Goal: Leave review/rating: Share an evaluation or opinion about a product, service, or content

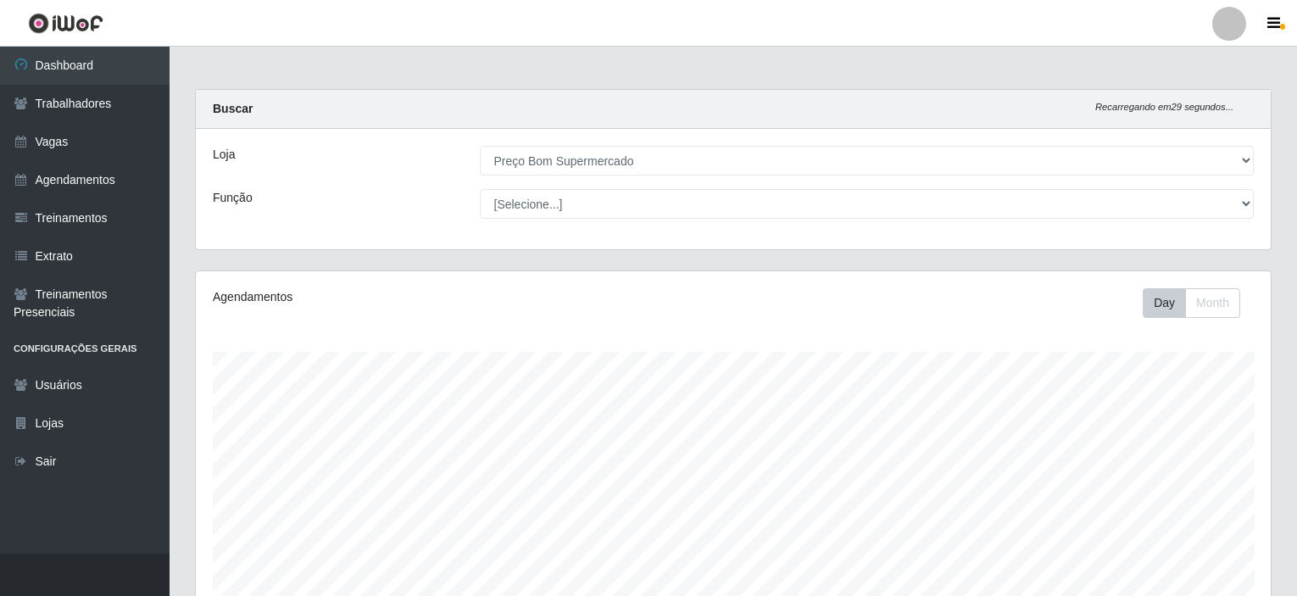
select select "387"
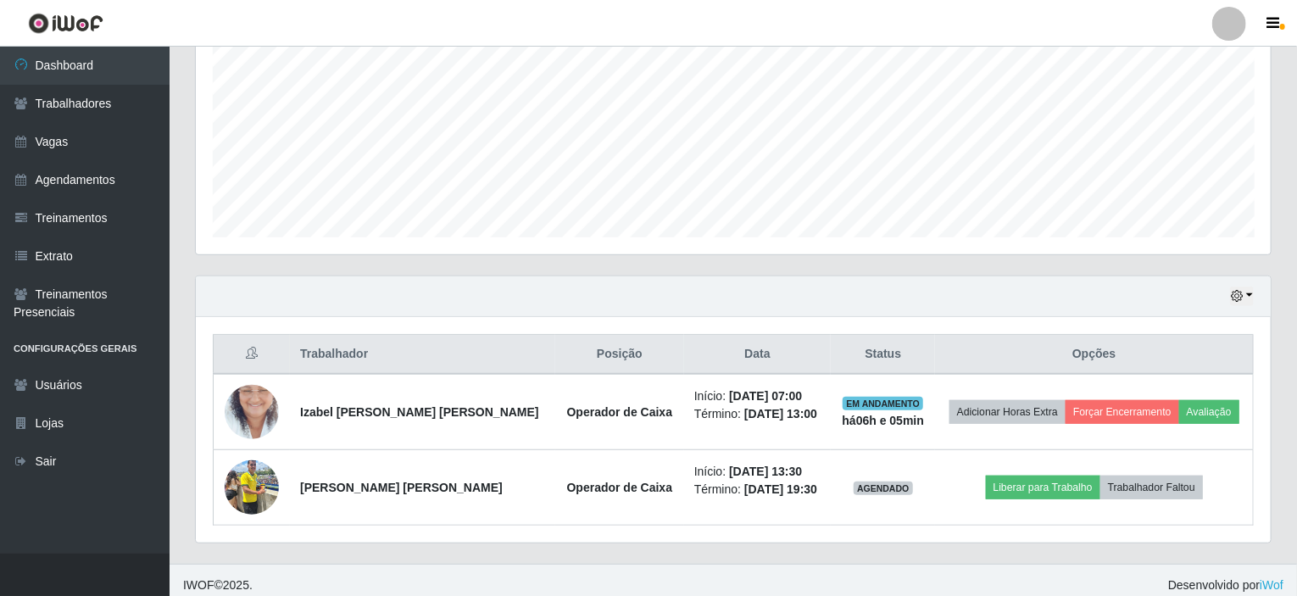
scroll to position [352, 1075]
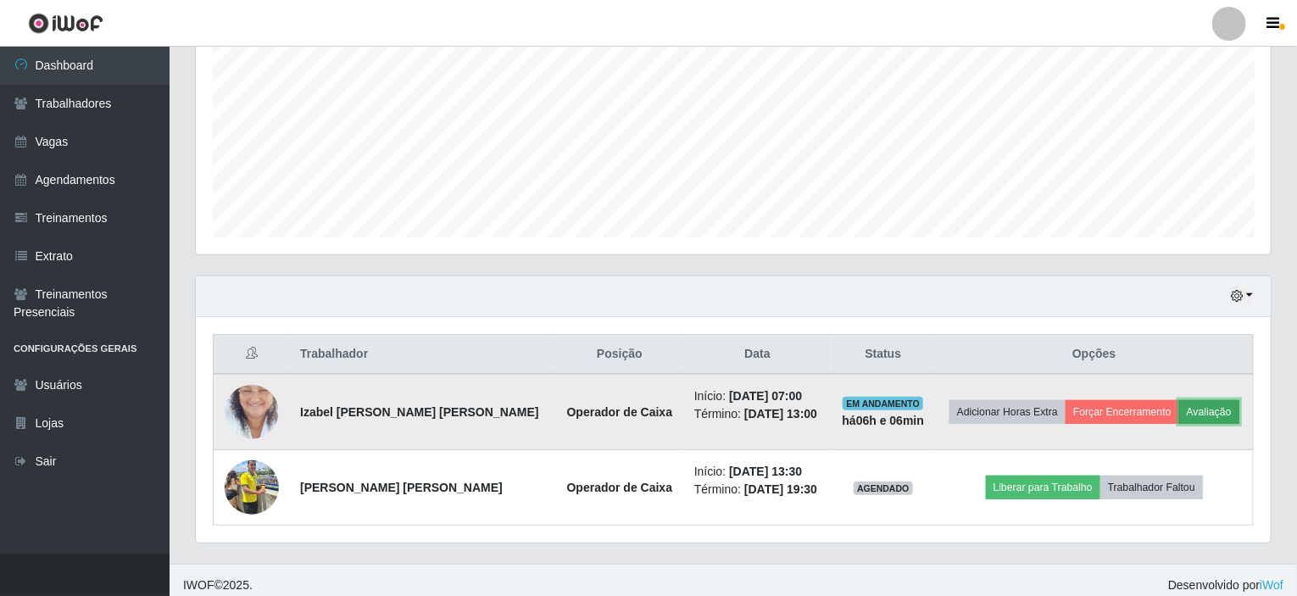
click at [1197, 414] on button "Avaliação" at bounding box center [1209, 412] width 60 height 24
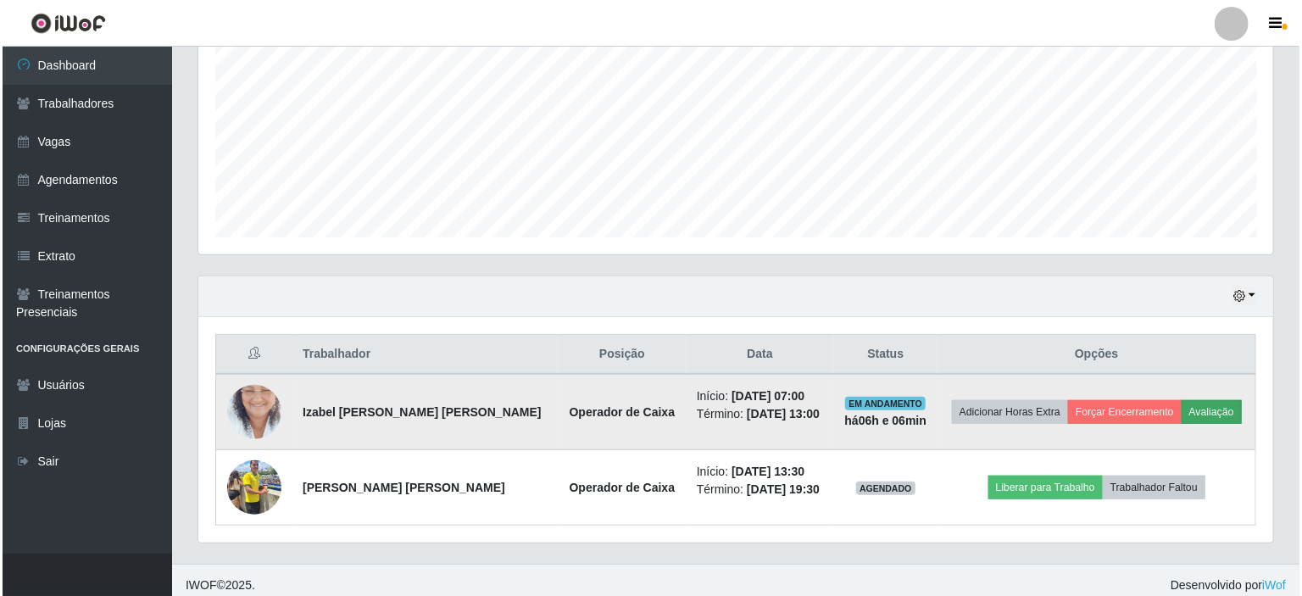
scroll to position [352, 1068]
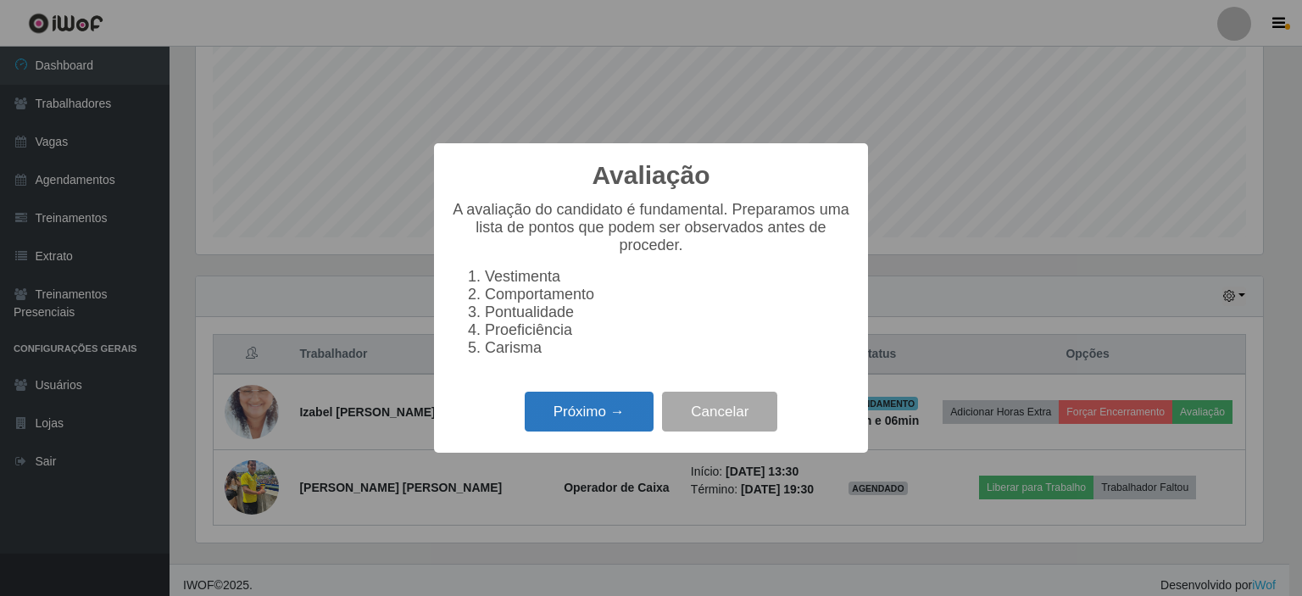
click at [590, 423] on button "Próximo →" at bounding box center [589, 412] width 129 height 40
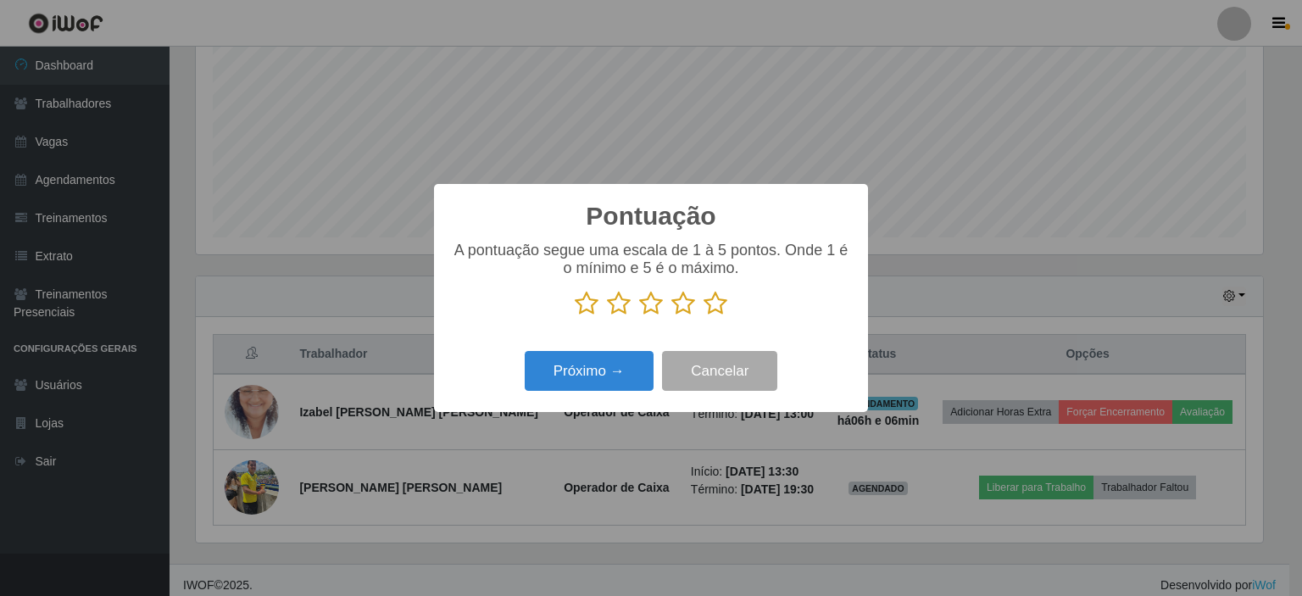
scroll to position [847323, 846607]
click at [720, 311] on icon at bounding box center [716, 303] width 24 height 25
click at [704, 316] on input "radio" at bounding box center [704, 316] width 0 height 0
click at [585, 379] on button "Próximo →" at bounding box center [589, 371] width 129 height 40
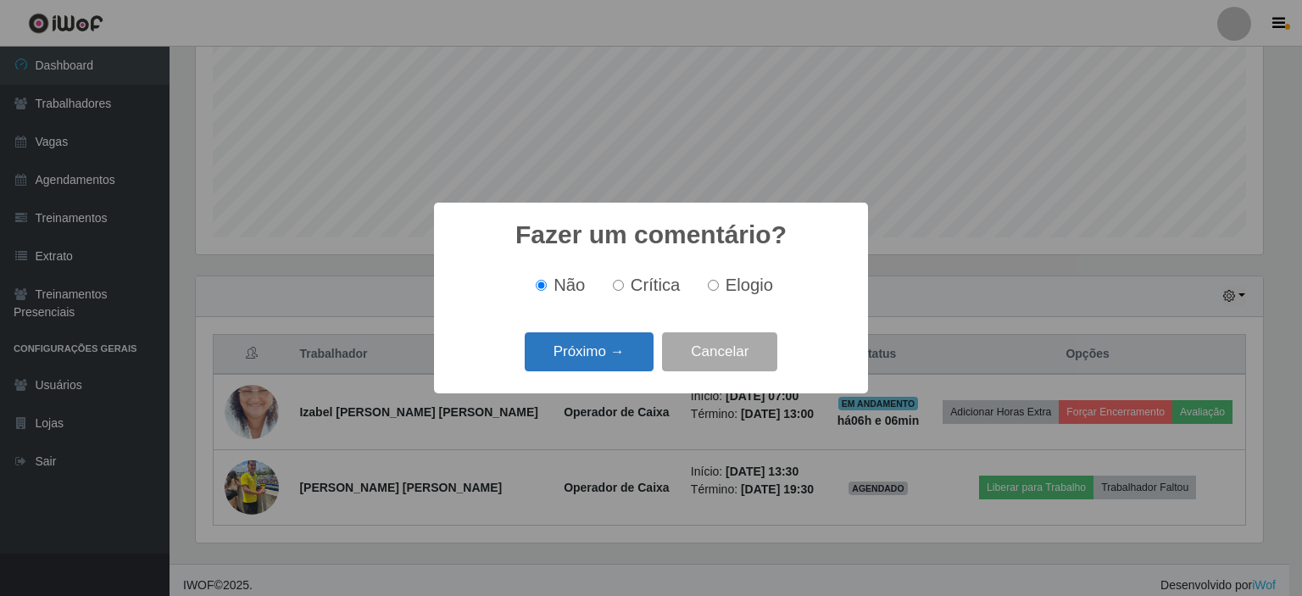
click at [572, 359] on button "Próximo →" at bounding box center [589, 352] width 129 height 40
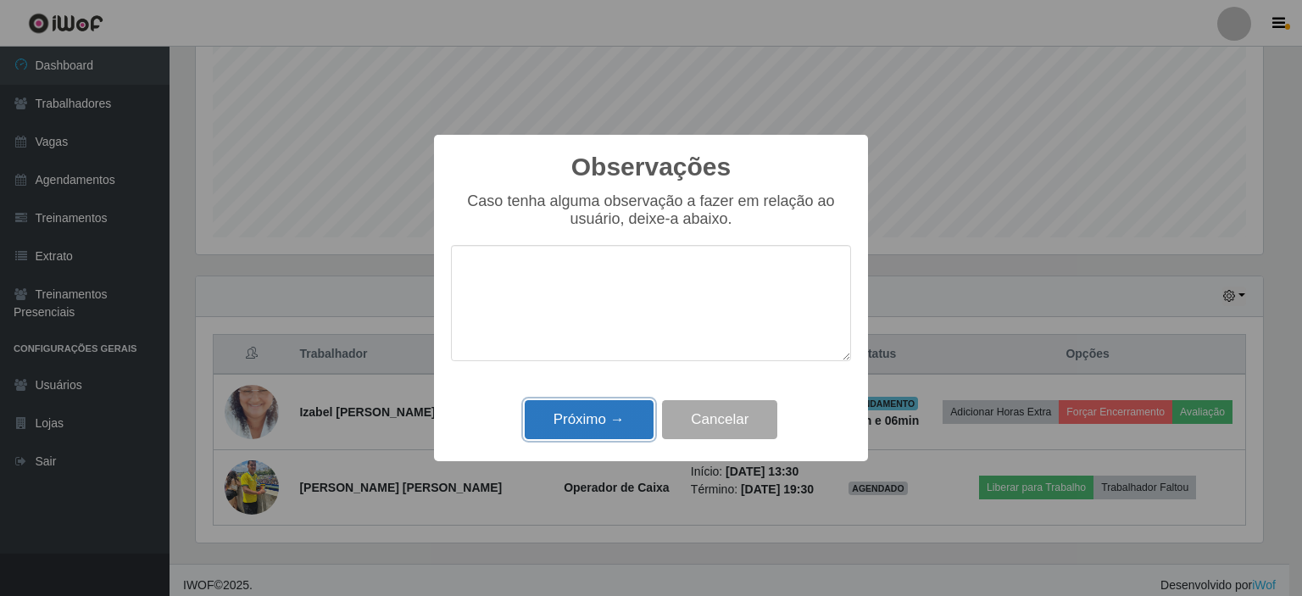
click at [570, 408] on button "Próximo →" at bounding box center [589, 420] width 129 height 40
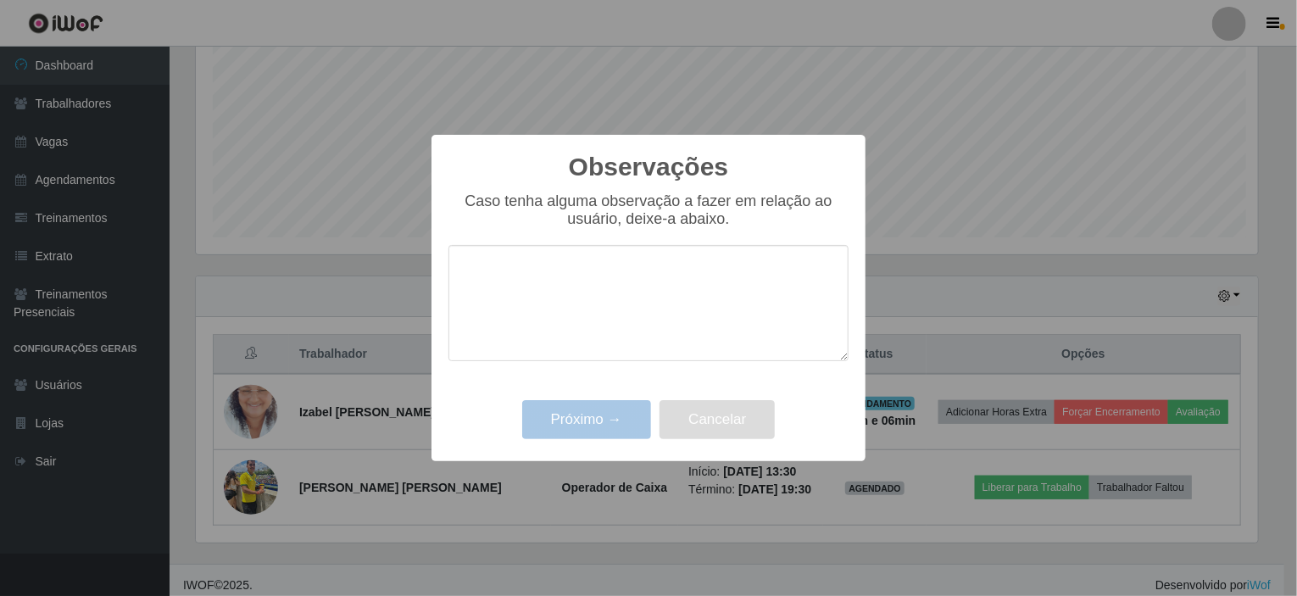
scroll to position [352, 1075]
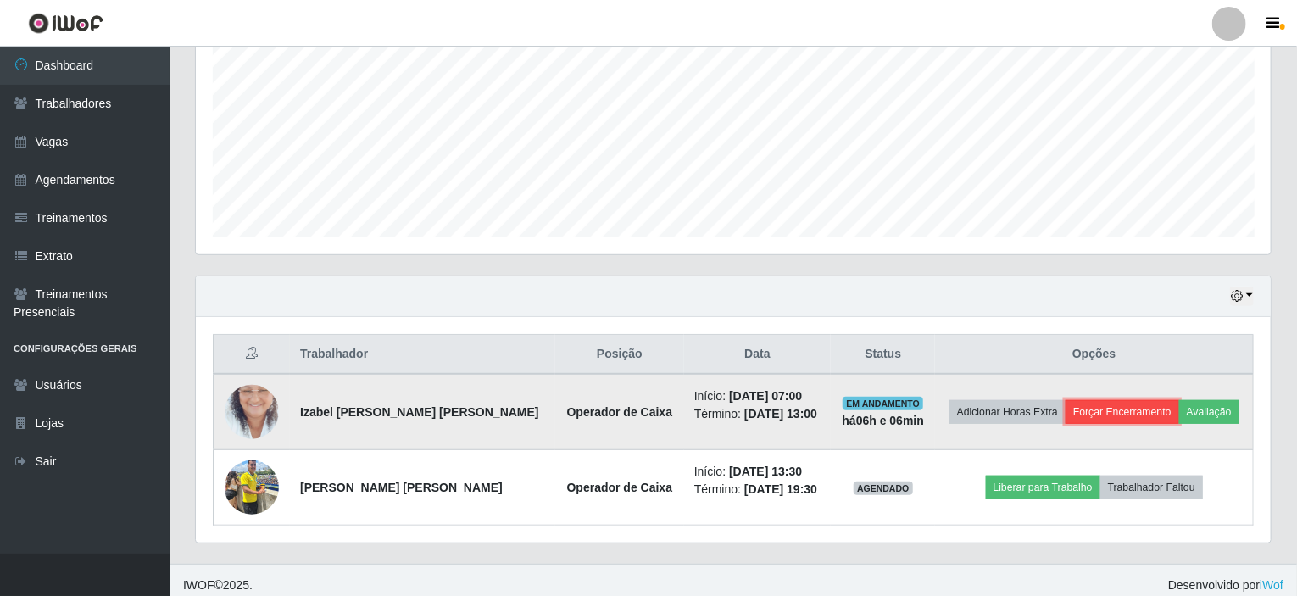
click at [1092, 412] on button "Forçar Encerramento" at bounding box center [1123, 412] width 114 height 24
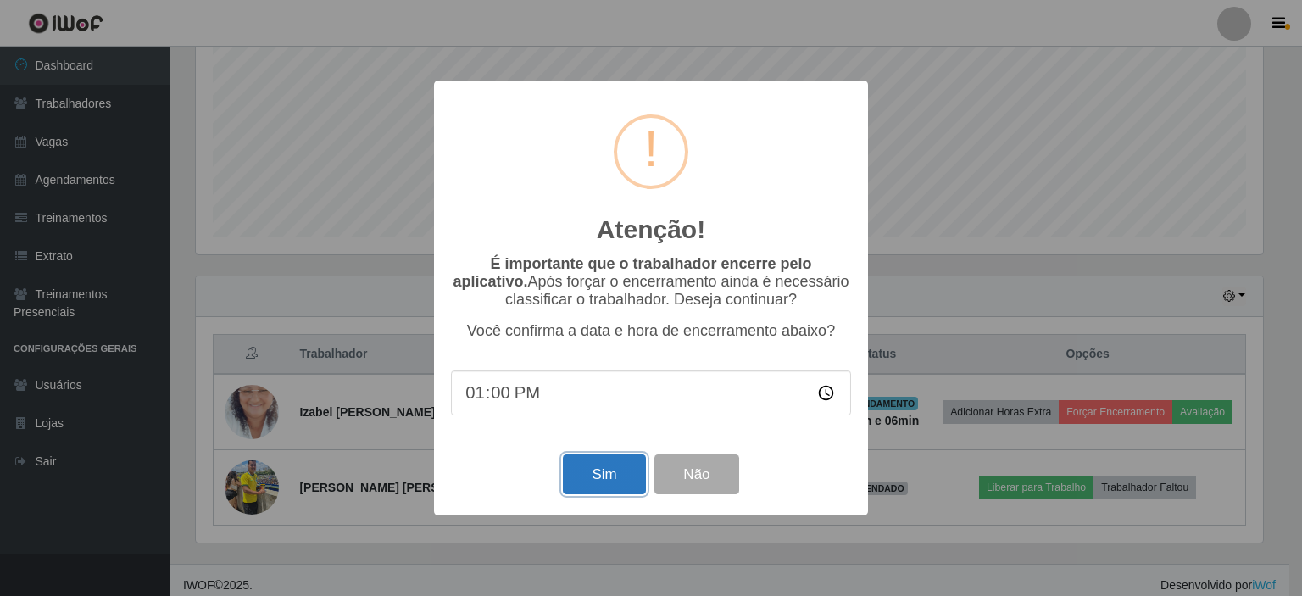
click at [593, 487] on button "Sim" at bounding box center [604, 474] width 82 height 40
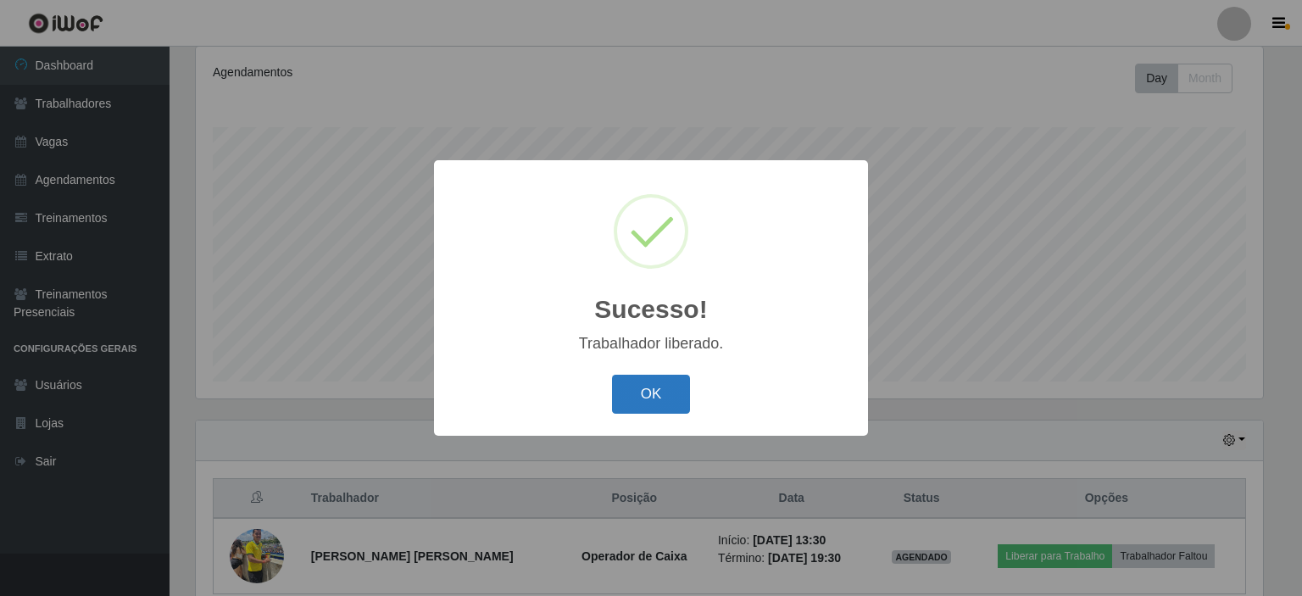
click at [637, 379] on button "OK" at bounding box center [651, 395] width 79 height 40
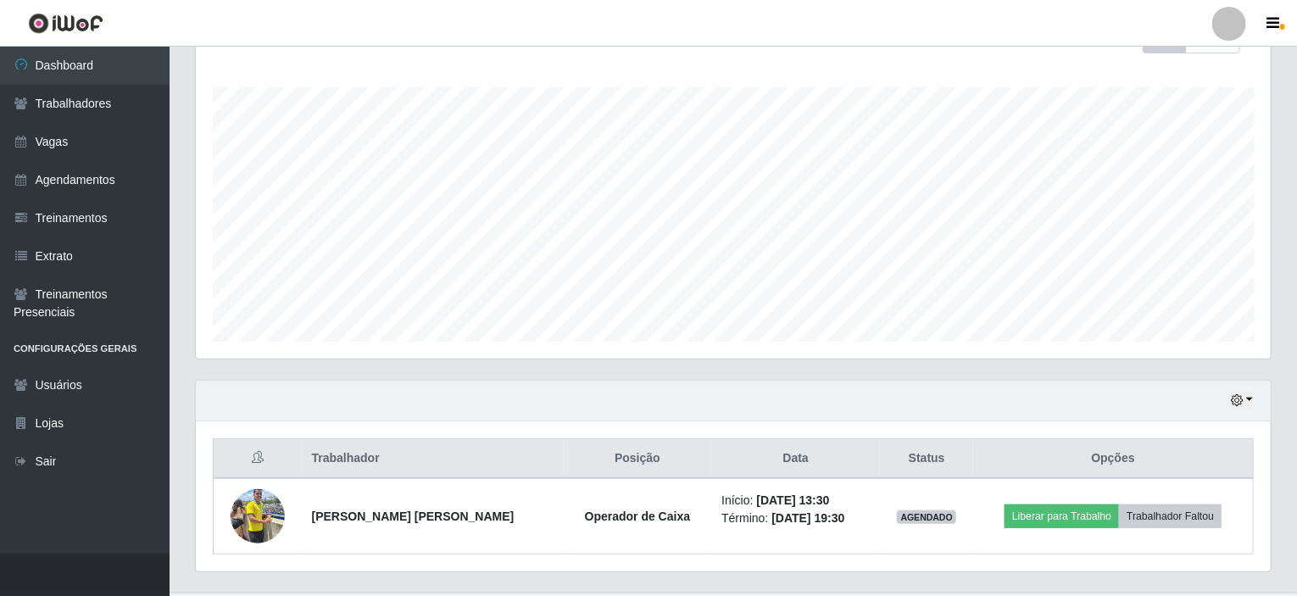
scroll to position [300, 0]
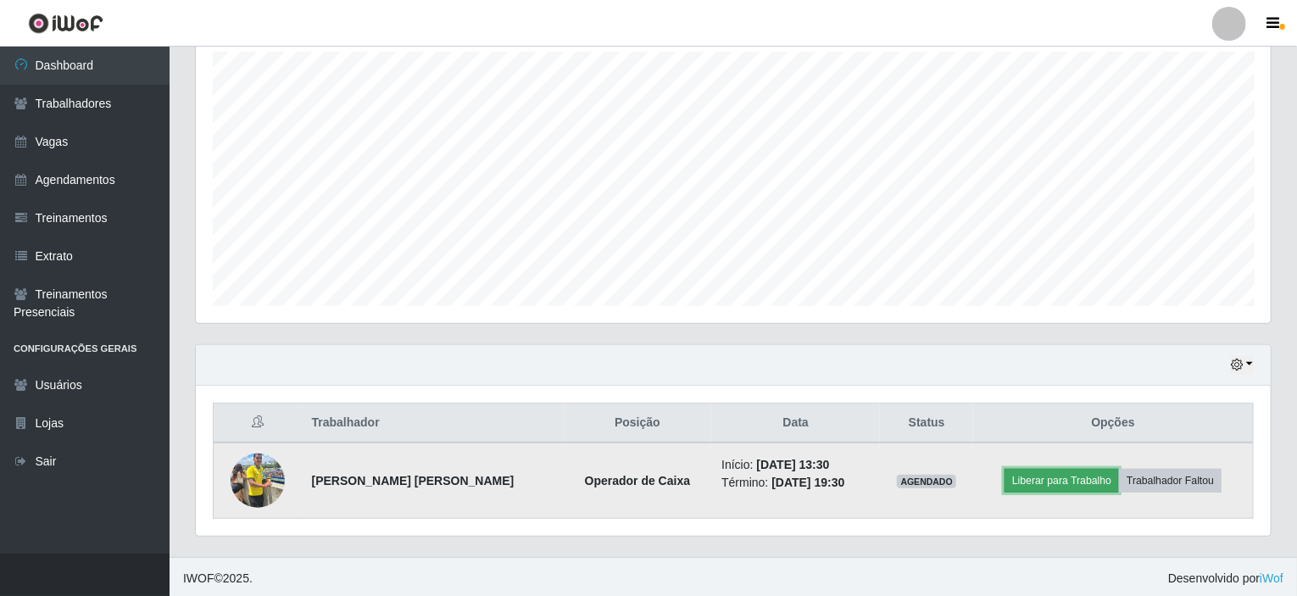
click at [1048, 482] on button "Liberar para Trabalho" at bounding box center [1061, 481] width 114 height 24
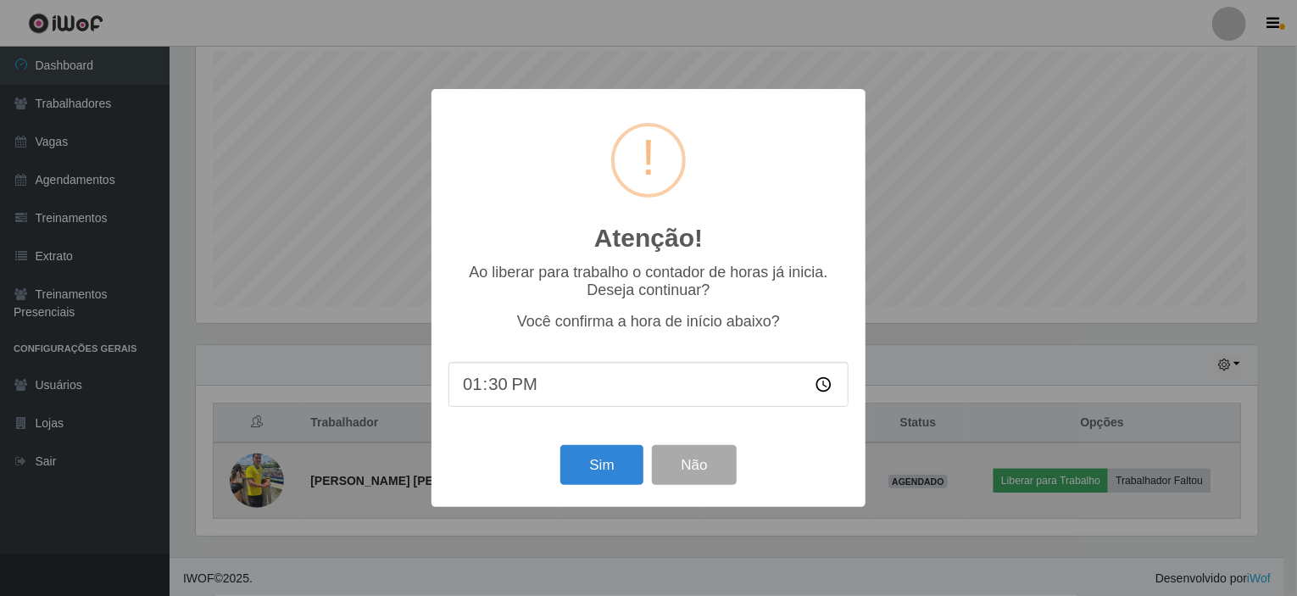
scroll to position [352, 1068]
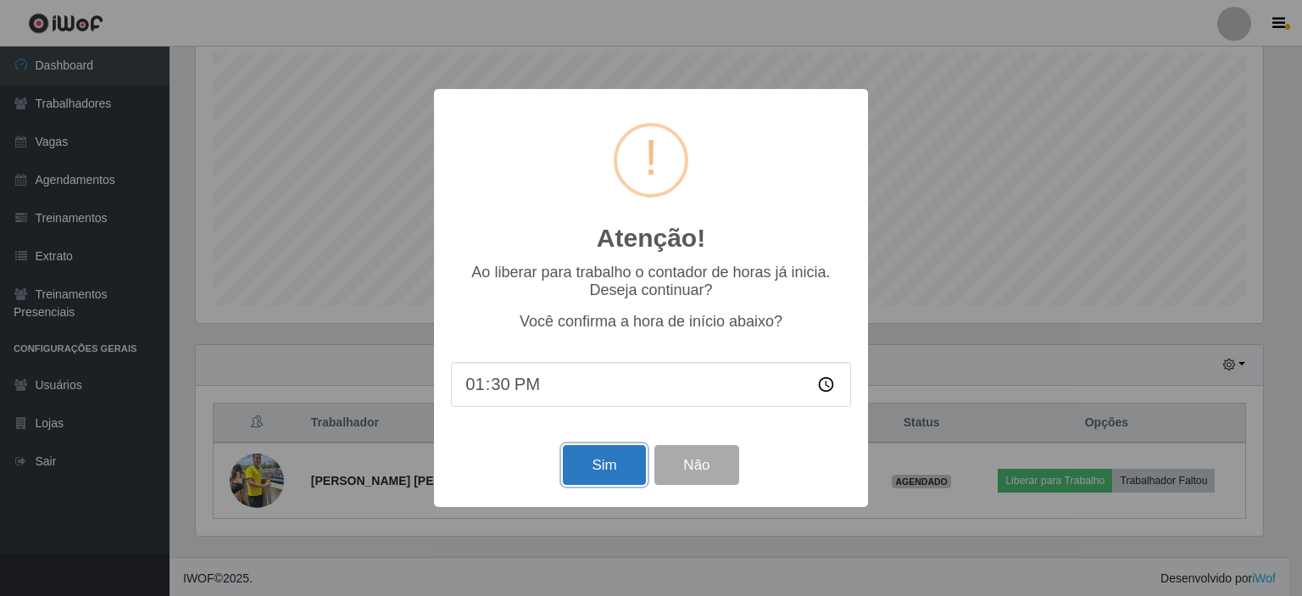
click at [610, 474] on button "Sim" at bounding box center [604, 465] width 82 height 40
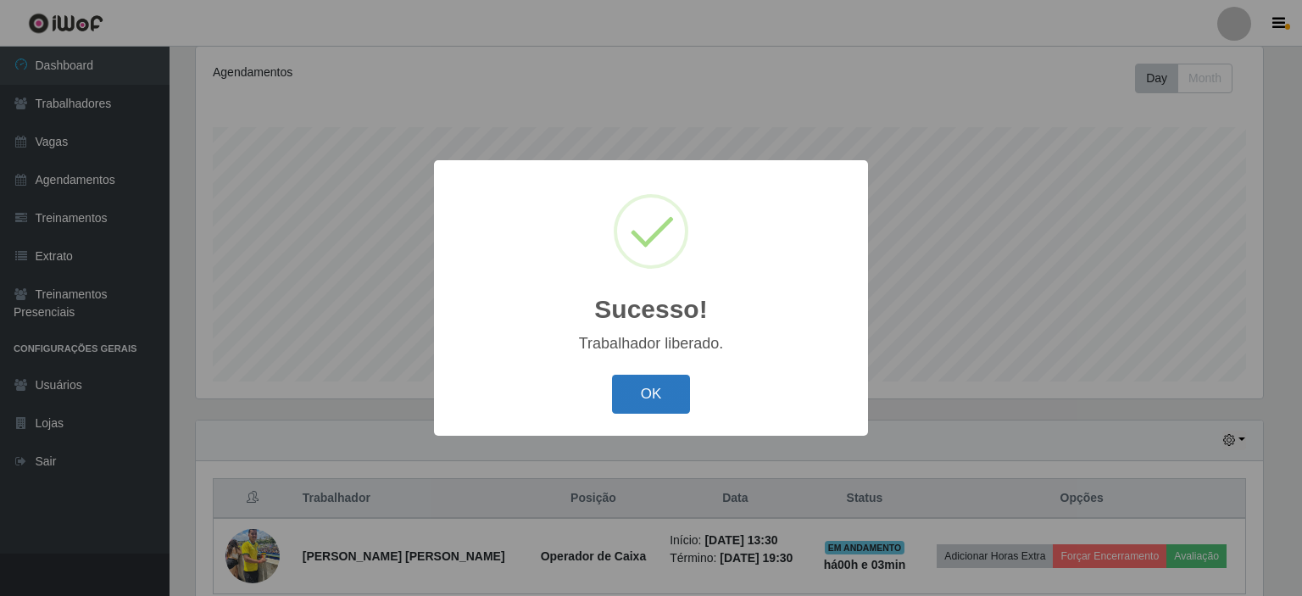
click at [652, 407] on button "OK" at bounding box center [651, 395] width 79 height 40
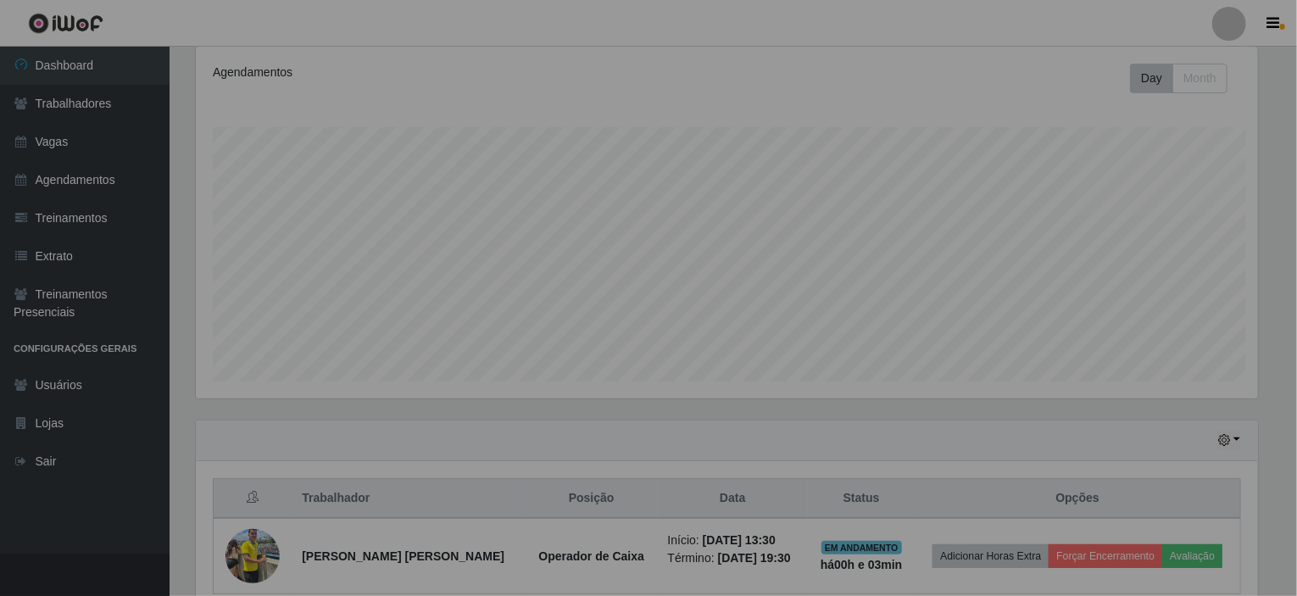
scroll to position [352, 1075]
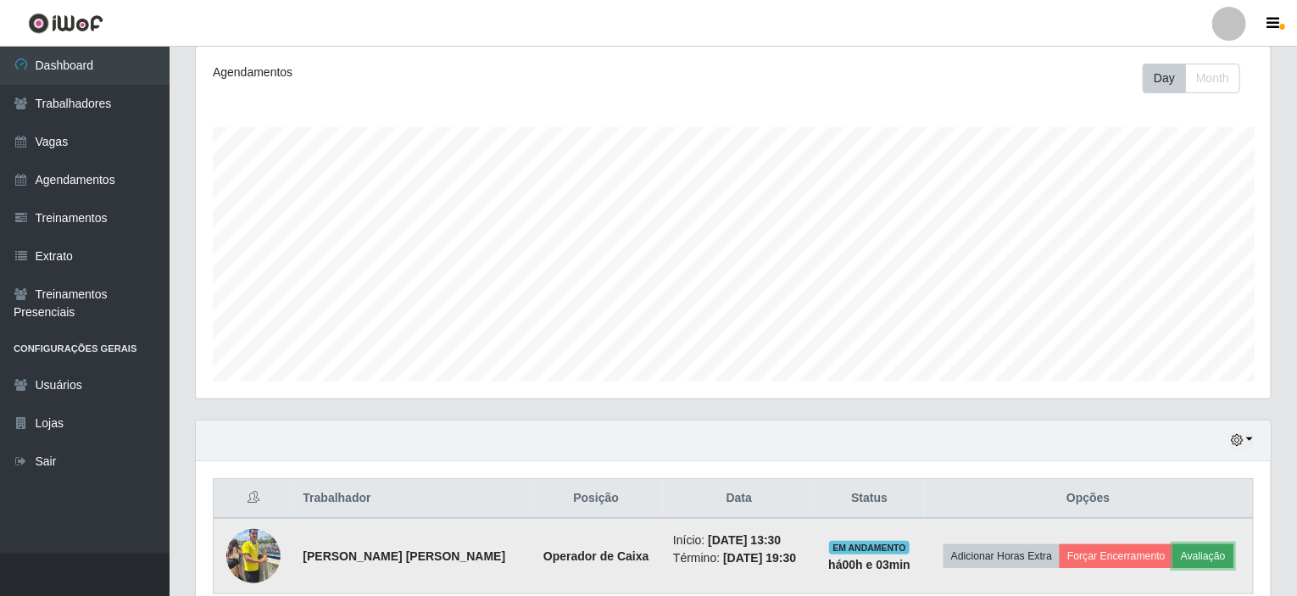
click at [1204, 548] on button "Avaliação" at bounding box center [1203, 556] width 60 height 24
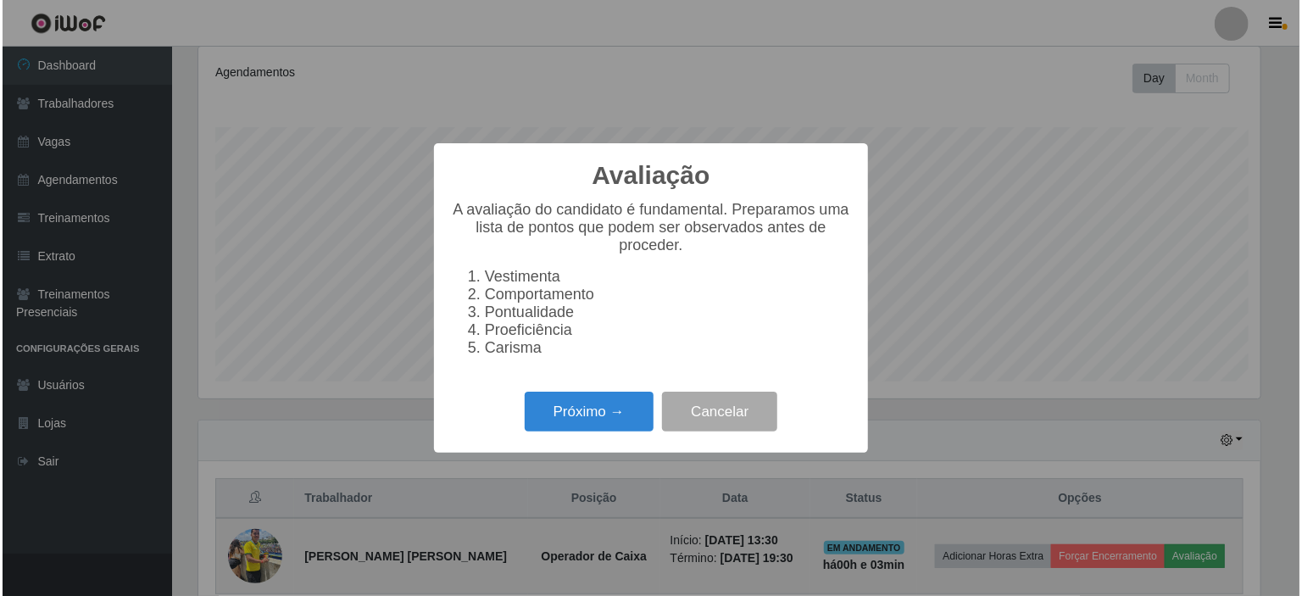
scroll to position [352, 1068]
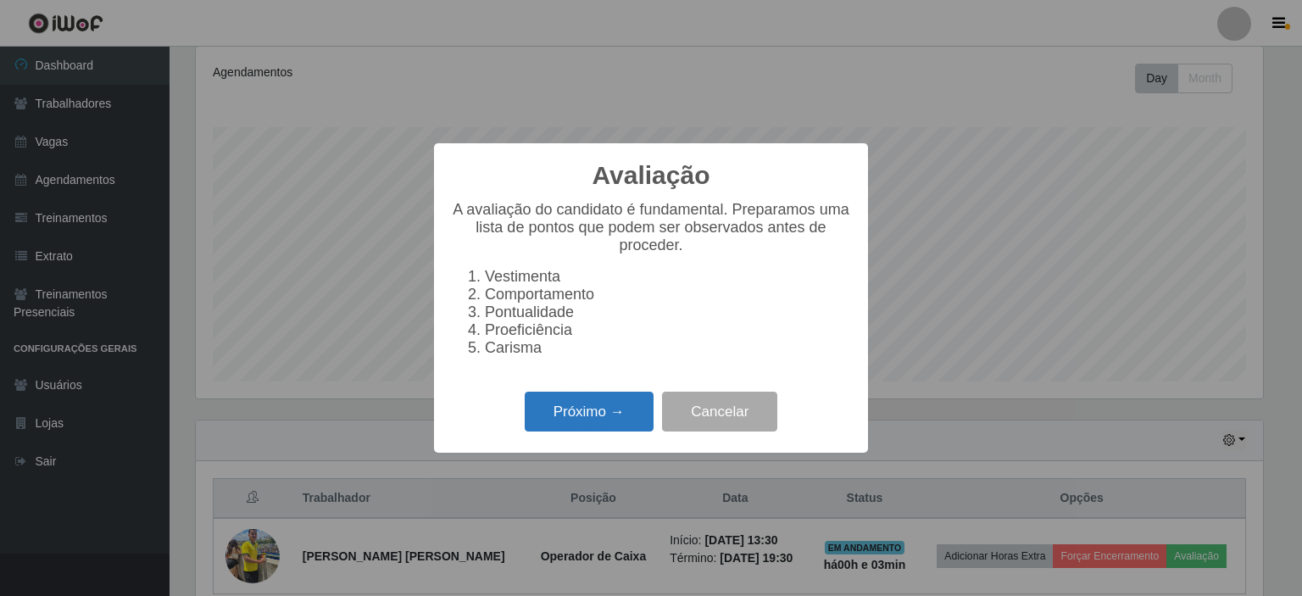
click at [584, 417] on button "Próximo →" at bounding box center [589, 412] width 129 height 40
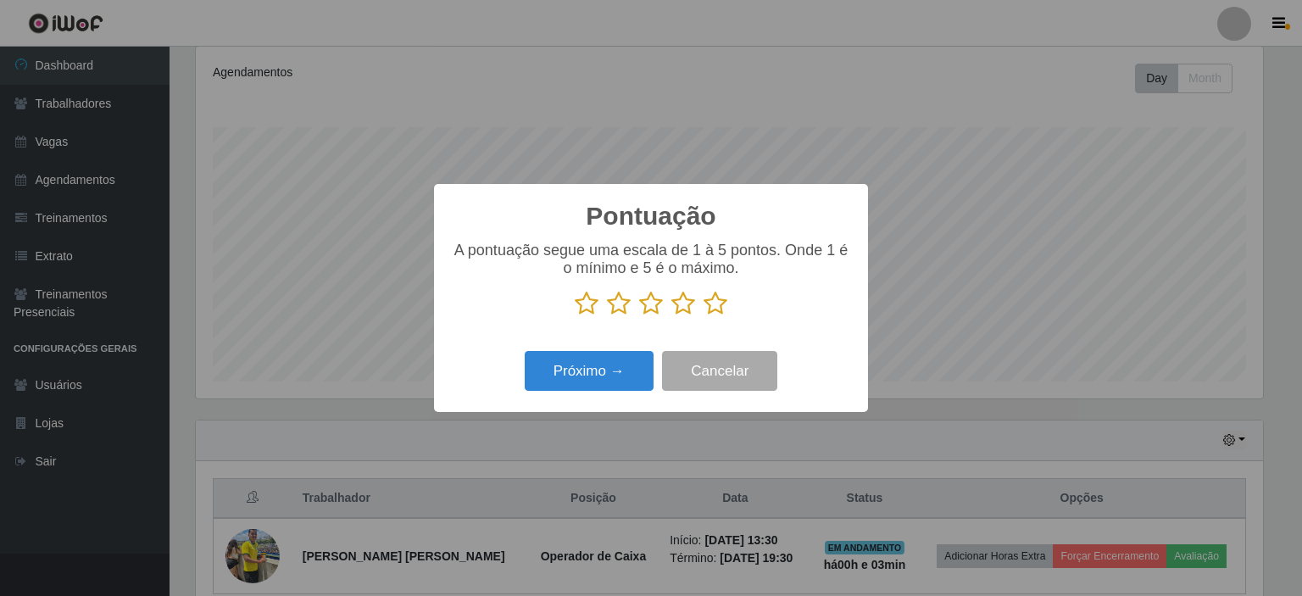
scroll to position [847323, 846607]
click at [712, 297] on icon at bounding box center [716, 303] width 24 height 25
click at [704, 316] on input "radio" at bounding box center [704, 316] width 0 height 0
click at [596, 362] on button "Próximo →" at bounding box center [589, 371] width 129 height 40
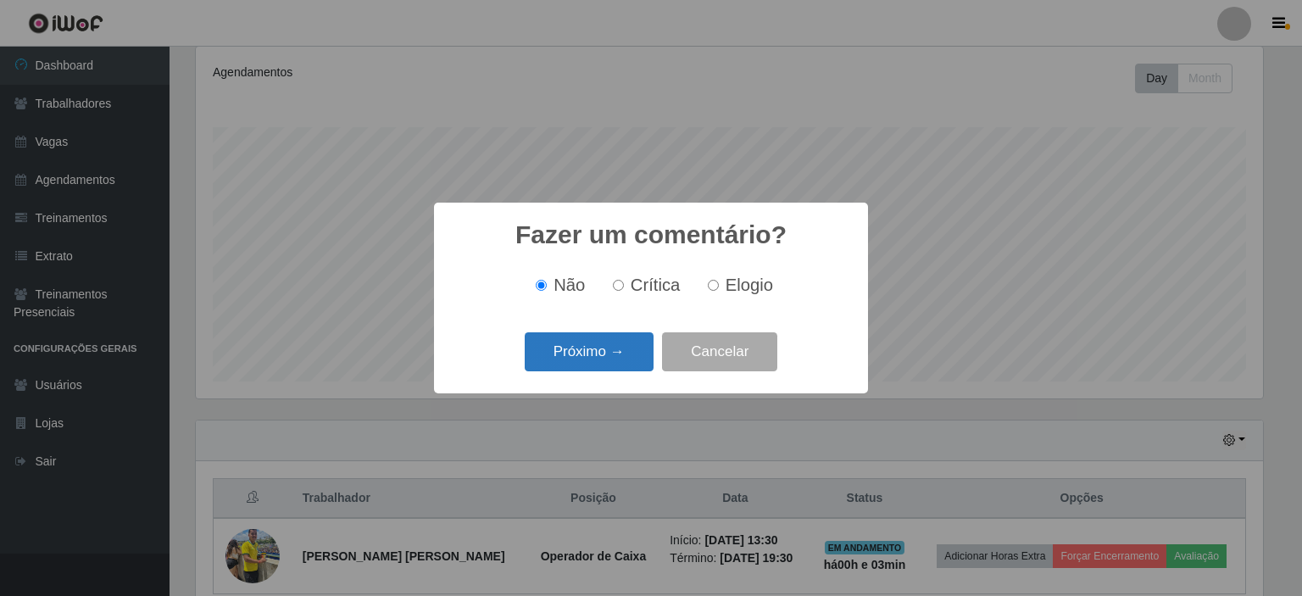
click at [593, 355] on button "Próximo →" at bounding box center [589, 352] width 129 height 40
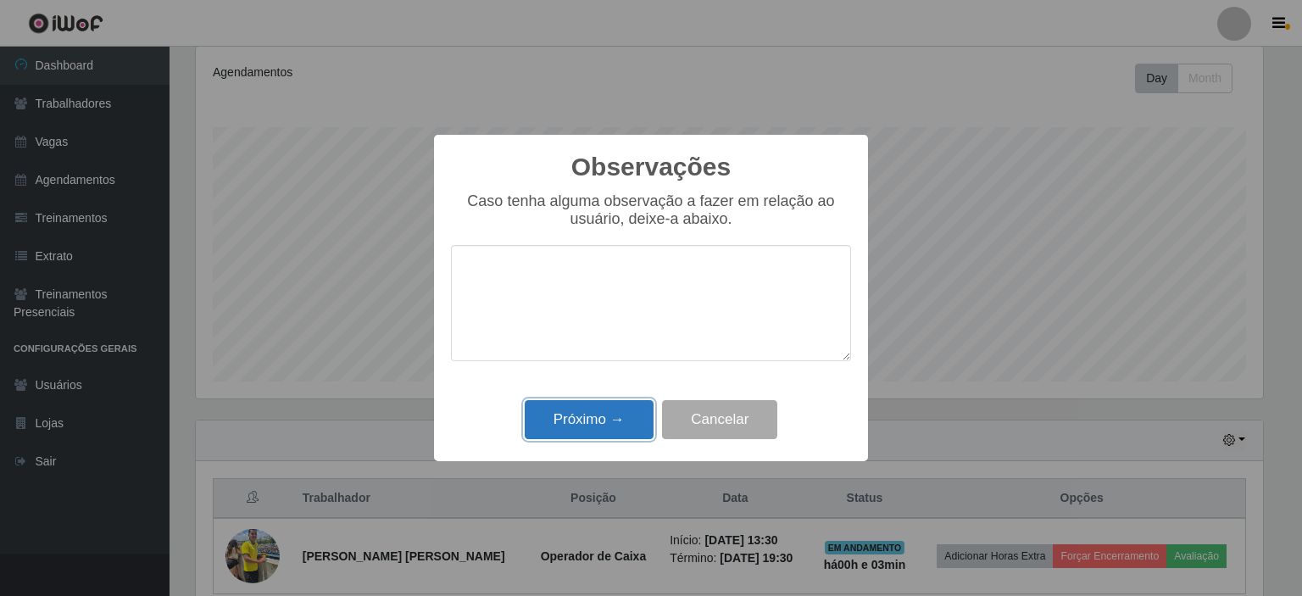
click at [570, 421] on button "Próximo →" at bounding box center [589, 420] width 129 height 40
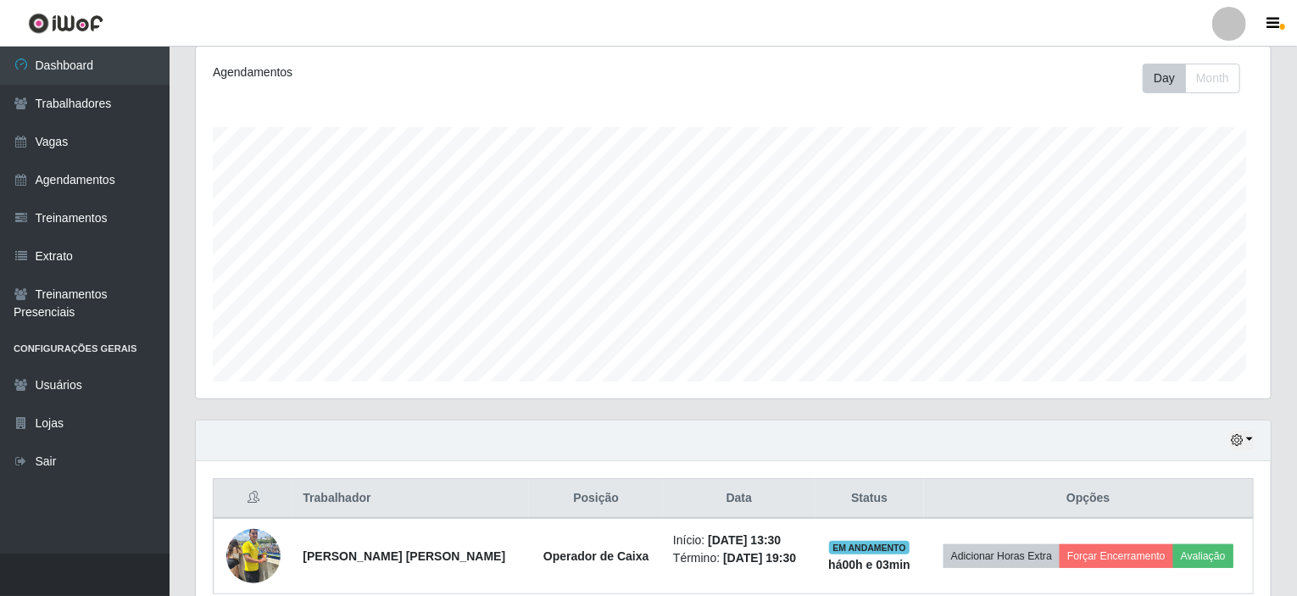
scroll to position [352, 1075]
